Goal: Task Accomplishment & Management: Manage account settings

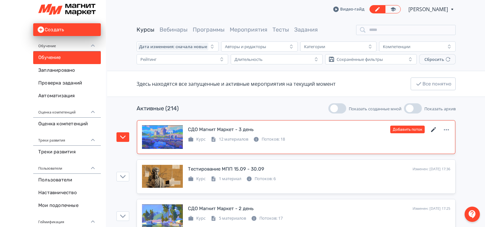
click at [431, 128] on icon at bounding box center [434, 130] width 8 height 8
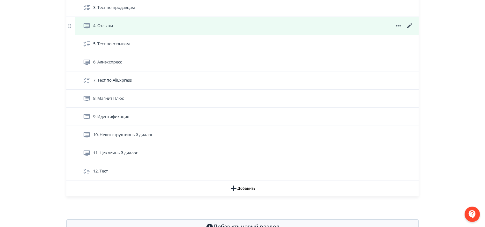
scroll to position [255, 0]
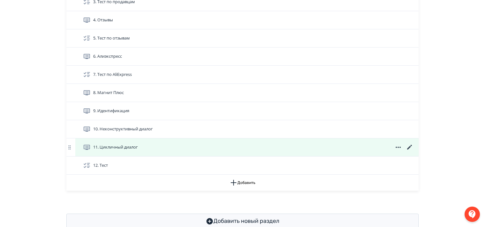
click at [409, 150] on icon at bounding box center [409, 147] width 5 height 5
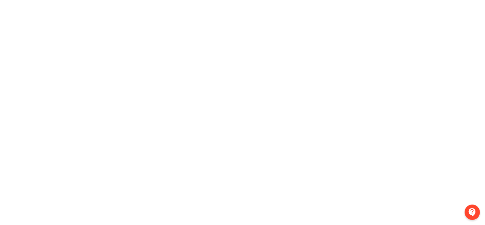
scroll to position [143, 0]
drag, startPoint x: 484, startPoint y: 179, endPoint x: 487, endPoint y: 74, distance: 105.0
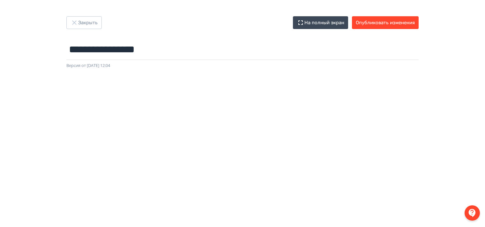
scroll to position [0, 0]
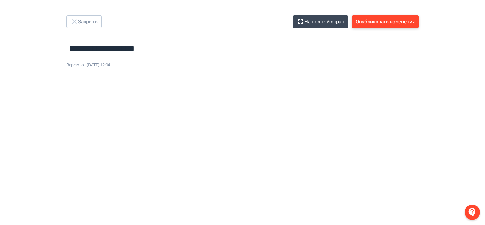
click at [394, 20] on button "Опубликовать изменения" at bounding box center [385, 21] width 67 height 13
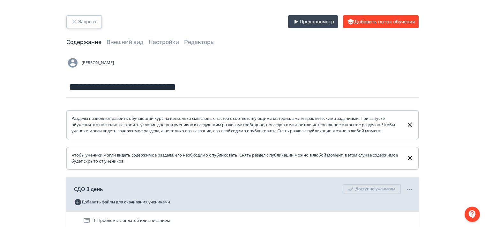
click at [74, 22] on icon "button" at bounding box center [74, 21] width 4 height 4
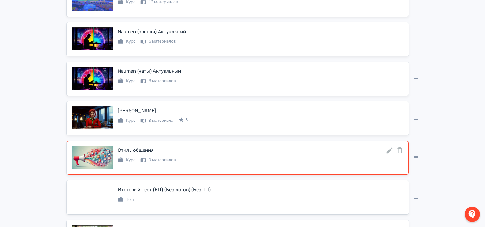
scroll to position [606, 0]
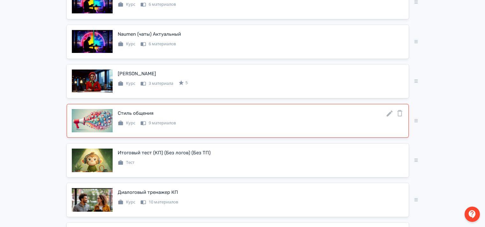
click at [389, 117] on icon at bounding box center [390, 114] width 6 height 6
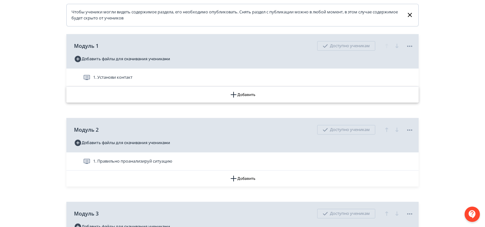
scroll to position [160, 0]
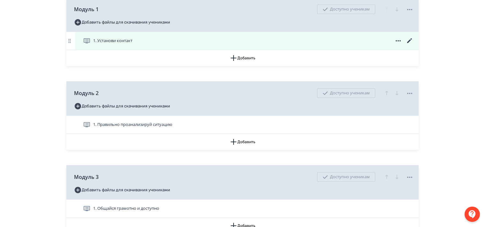
click at [410, 43] on icon at bounding box center [409, 40] width 5 height 5
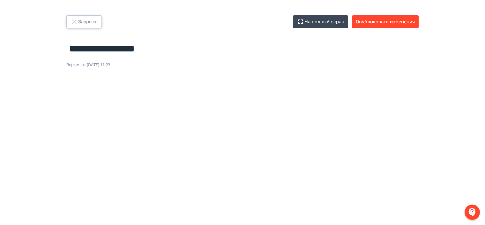
click at [74, 21] on icon "button" at bounding box center [75, 22] width 8 height 8
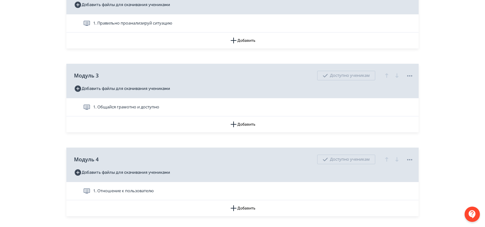
scroll to position [251, 0]
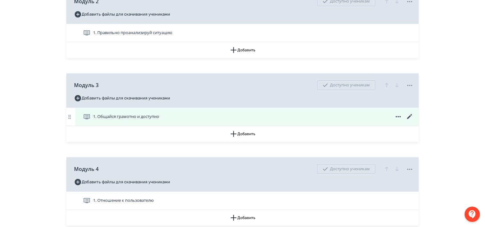
click at [410, 121] on icon at bounding box center [410, 117] width 8 height 8
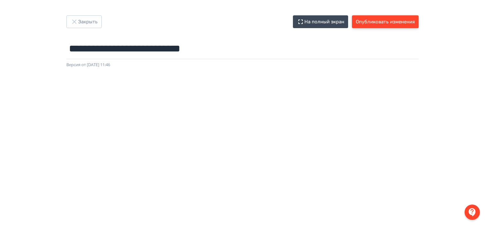
click at [396, 23] on button "Опубликовать изменения" at bounding box center [385, 21] width 67 height 13
